Goal: Check status: Check status

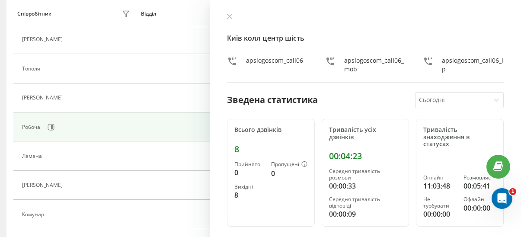
scroll to position [217, 0]
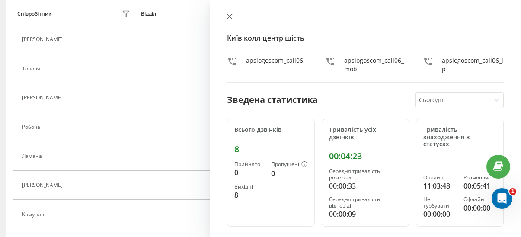
click at [227, 16] on icon at bounding box center [229, 16] width 6 height 6
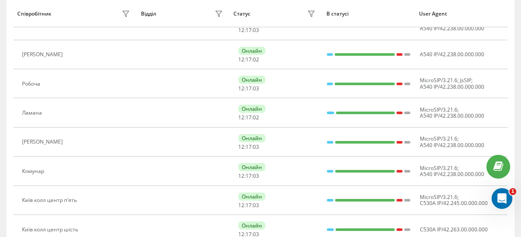
scroll to position [446, 0]
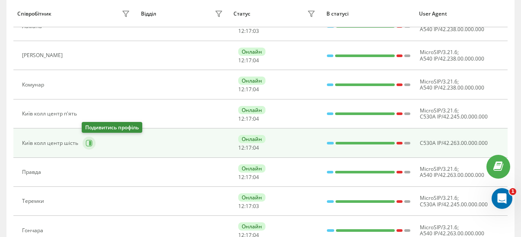
click at [89, 146] on icon at bounding box center [89, 143] width 6 height 6
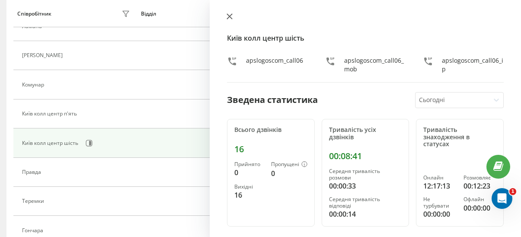
click at [231, 13] on icon at bounding box center [229, 16] width 6 height 6
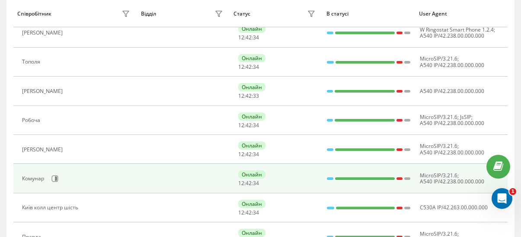
scroll to position [341, 0]
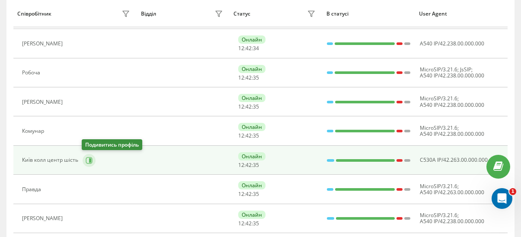
click at [87, 161] on icon at bounding box center [89, 160] width 7 height 7
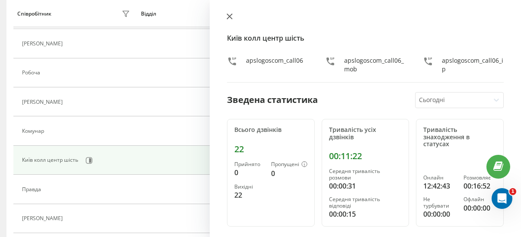
click at [228, 19] on button at bounding box center [229, 17] width 11 height 8
